Goal: Navigation & Orientation: Find specific page/section

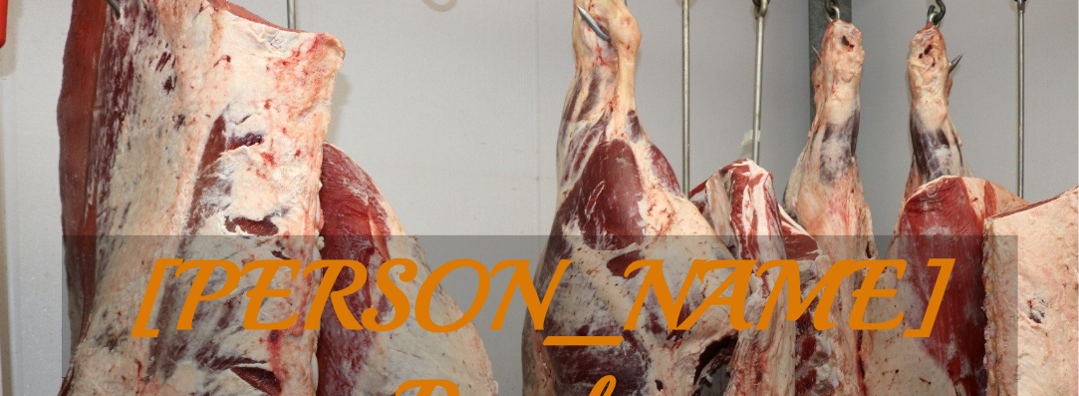
scroll to position [100, 0]
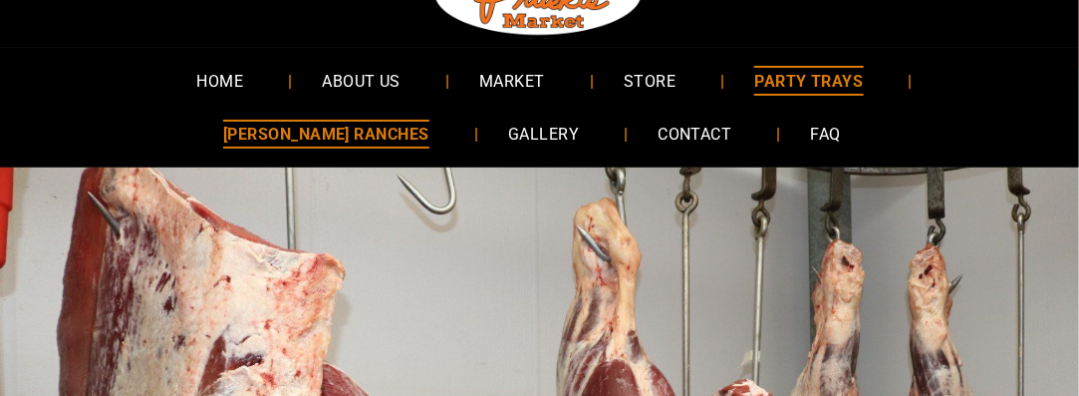
click at [754, 85] on span "PARTY TRAYS" at bounding box center [808, 80] width 109 height 29
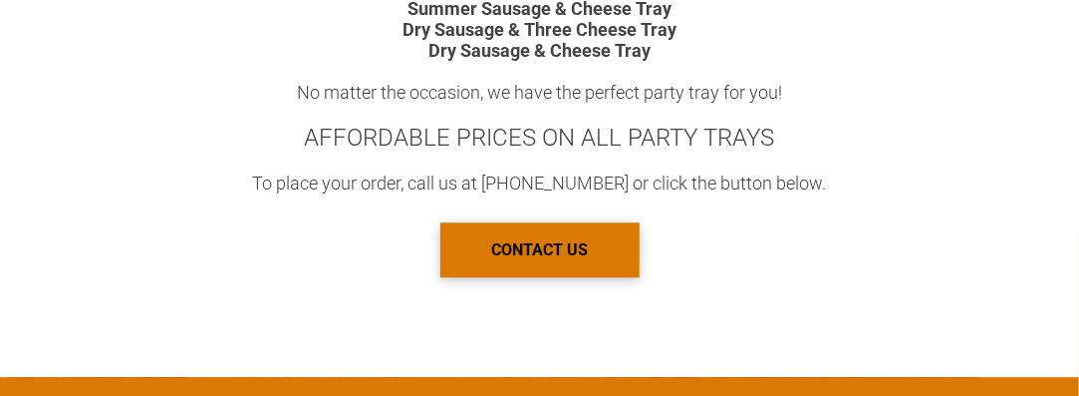
scroll to position [1494, 0]
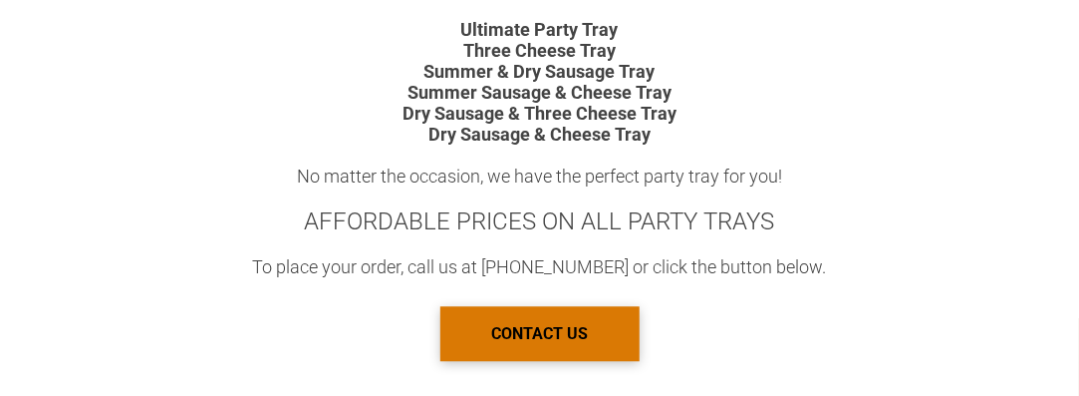
click at [341, 179] on div "No matter the occasion, we have the perfect party tray for you!" at bounding box center [540, 175] width 616 height 21
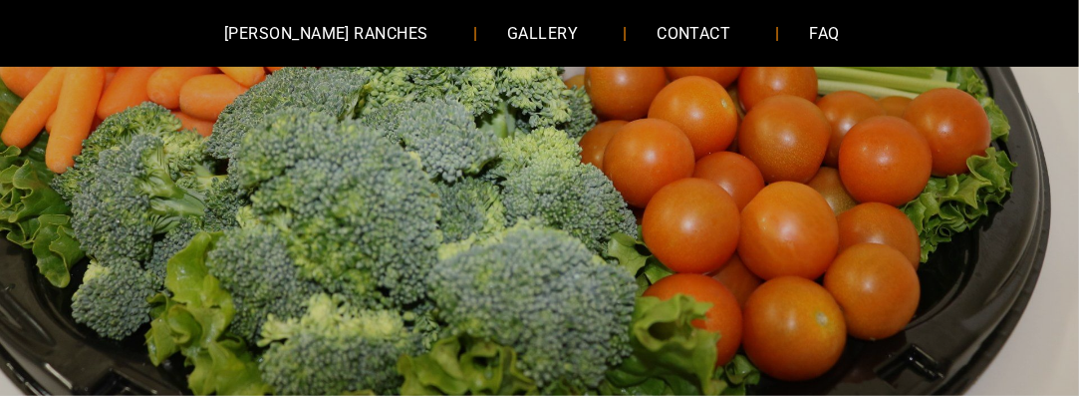
scroll to position [100, 0]
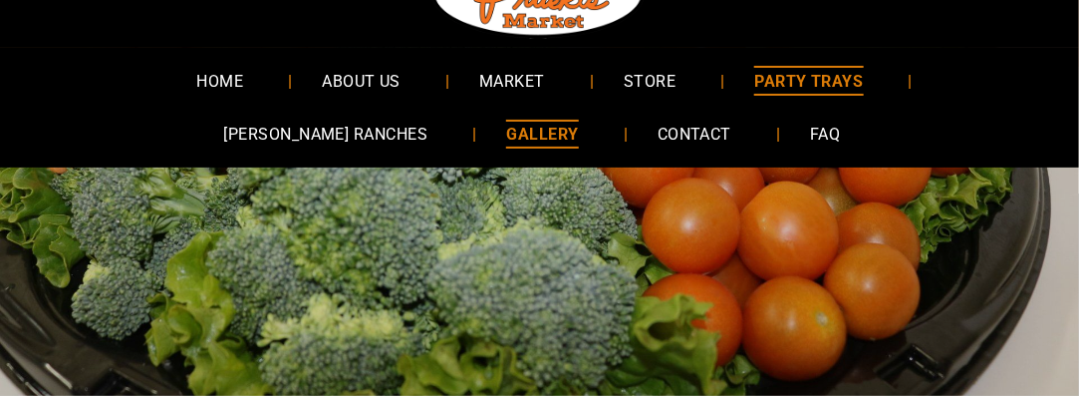
click at [506, 142] on span "GALLERY" at bounding box center [542, 134] width 72 height 29
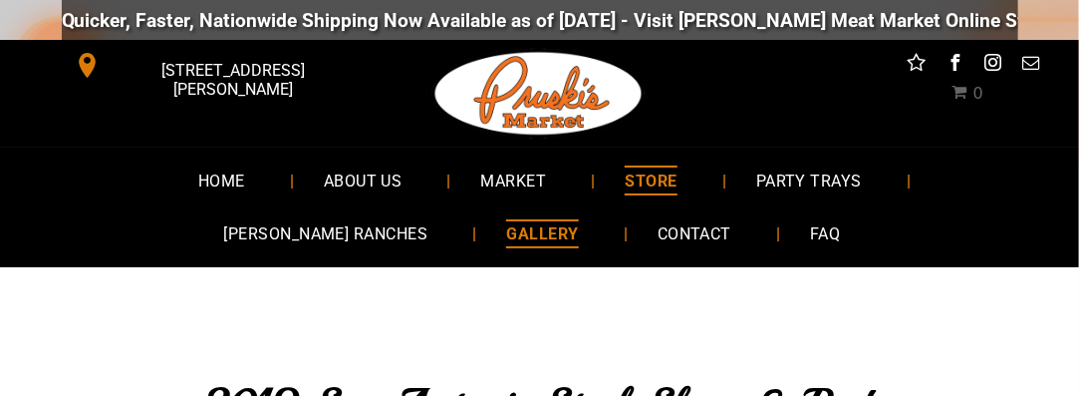
click at [625, 178] on span "STORE" at bounding box center [651, 179] width 52 height 29
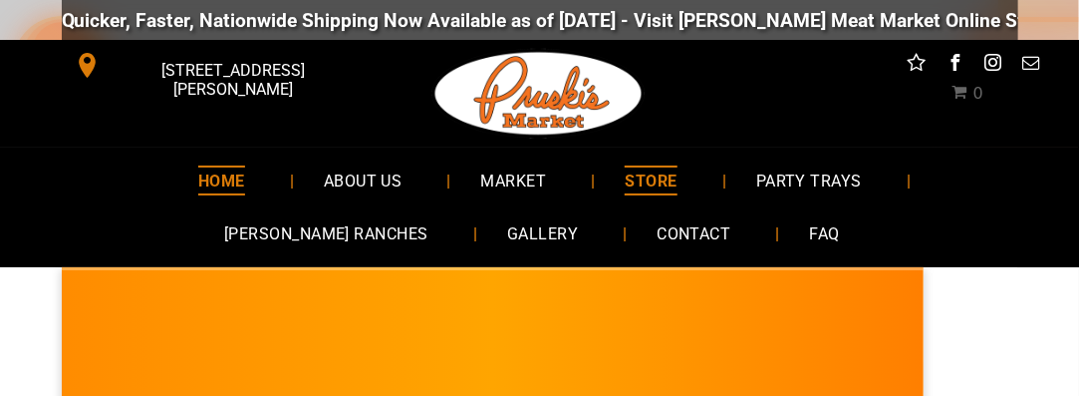
click at [198, 180] on span "HOME" at bounding box center [221, 179] width 47 height 29
